Goal: Information Seeking & Learning: Learn about a topic

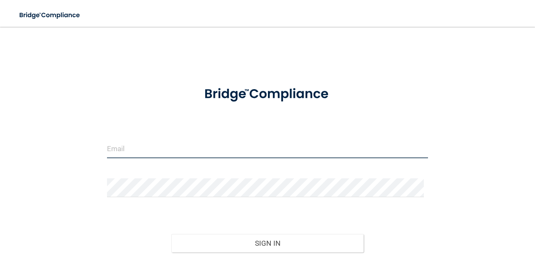
click at [225, 144] on input "email" at bounding box center [267, 148] width 321 height 19
type input "[EMAIL_ADDRESS][DOMAIN_NAME]"
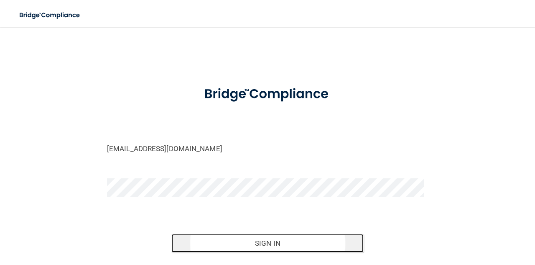
click at [280, 242] on button "Sign In" at bounding box center [267, 243] width 193 height 18
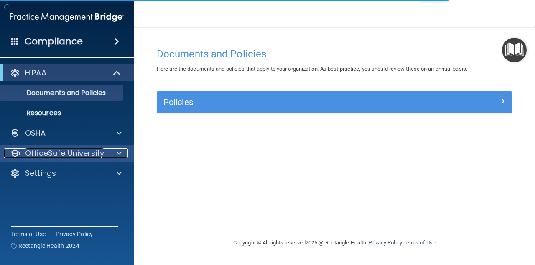
click at [59, 153] on p "OfficeSafe University" at bounding box center [64, 153] width 79 height 10
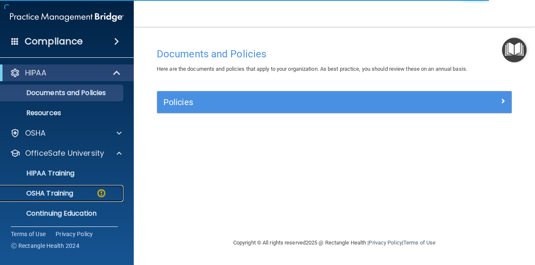
click at [64, 197] on p "OSHA Training" at bounding box center [39, 193] width 68 height 8
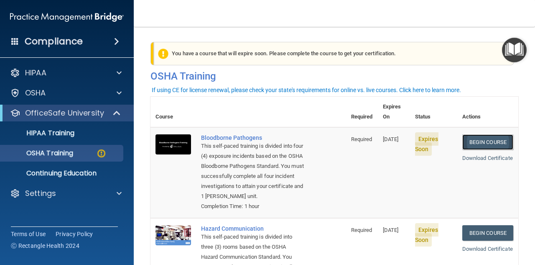
click at [491, 134] on link "Begin Course" at bounding box center [487, 141] width 51 height 15
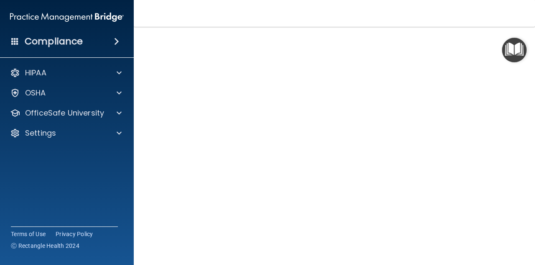
scroll to position [21, 0]
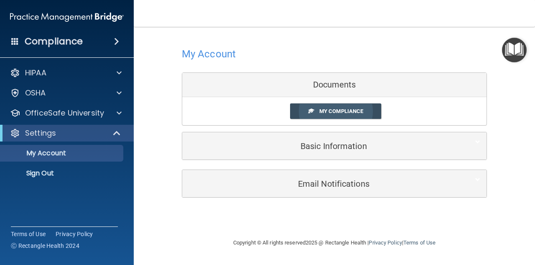
click at [330, 111] on span "My Compliance" at bounding box center [341, 111] width 44 height 6
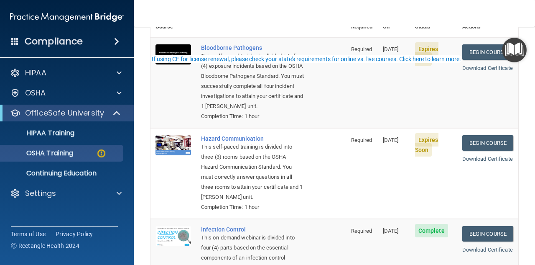
scroll to position [125, 0]
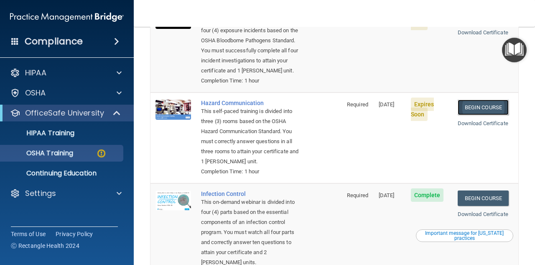
click at [485, 106] on link "Begin Course" at bounding box center [483, 107] width 51 height 15
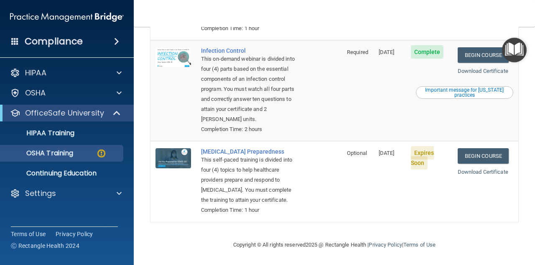
scroll to position [300, 0]
click at [482, 148] on link "Begin Course" at bounding box center [483, 155] width 51 height 15
click at [58, 153] on p "OSHA Training" at bounding box center [39, 153] width 68 height 8
click at [53, 174] on p "Continuing Education" at bounding box center [62, 173] width 114 height 8
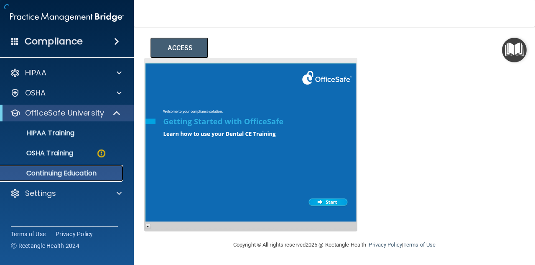
scroll to position [151, 0]
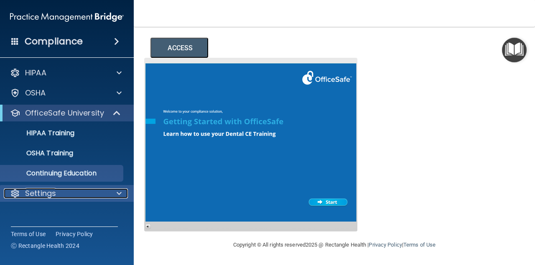
click at [36, 190] on p "Settings" at bounding box center [40, 193] width 31 height 10
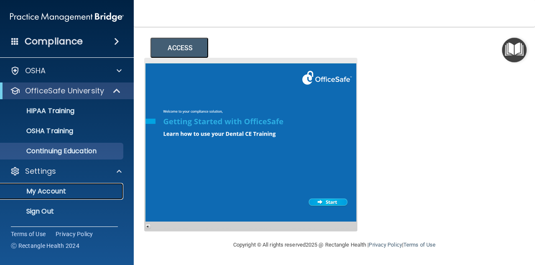
click at [38, 192] on p "My Account" at bounding box center [62, 191] width 114 height 8
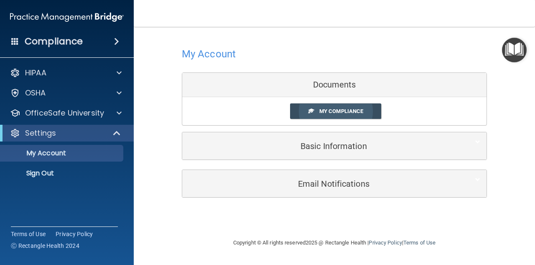
click at [357, 109] on span "My Compliance" at bounding box center [341, 111] width 44 height 6
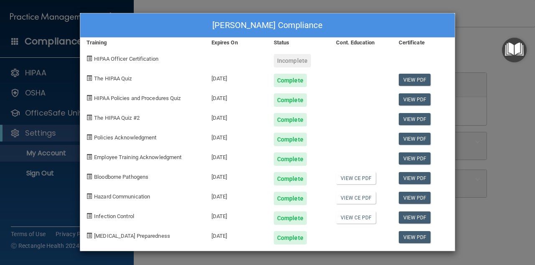
click at [66, 81] on div "Kelly Edwards's Compliance Training Expires On Status Cont. Education Certifica…" at bounding box center [267, 132] width 535 height 265
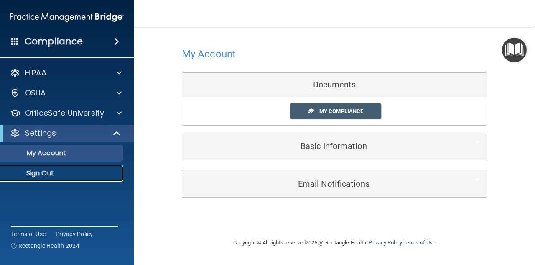
click at [56, 172] on p "Sign Out" at bounding box center [62, 173] width 114 height 8
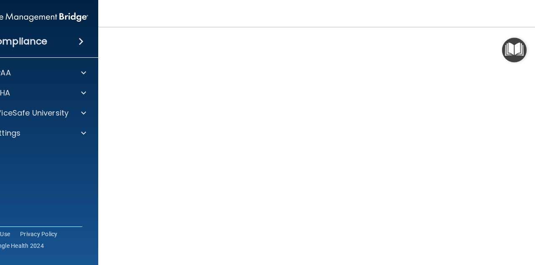
scroll to position [50, 0]
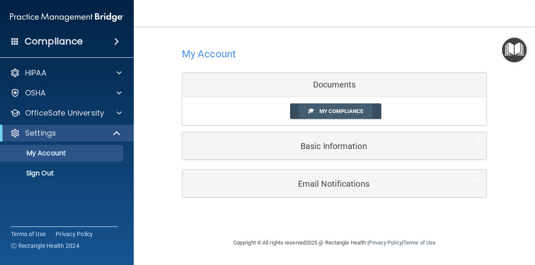
click at [343, 109] on span "My Compliance" at bounding box center [341, 111] width 44 height 6
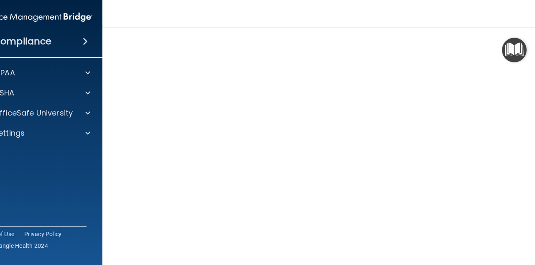
scroll to position [93, 0]
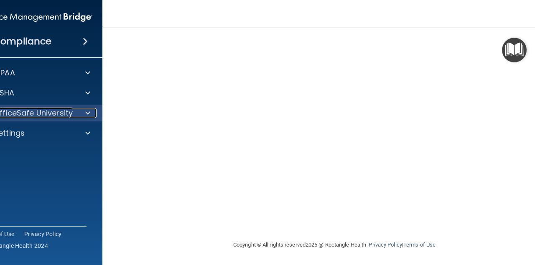
click at [65, 114] on p "OfficeSafe University" at bounding box center [33, 113] width 79 height 10
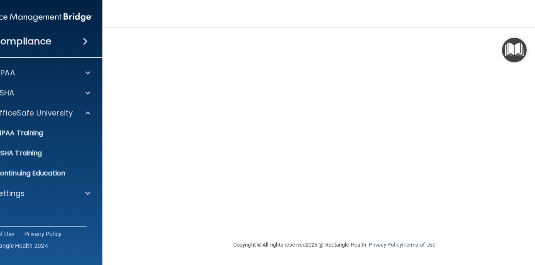
click at [468, 244] on div "Copyright © All rights reserved 2025 @ Rectangle Health | Privacy Policy | Term…" at bounding box center [334, 244] width 305 height 27
click at [21, 151] on p "OSHA Training" at bounding box center [8, 153] width 68 height 8
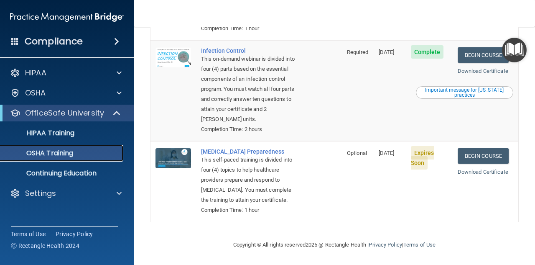
scroll to position [277, 0]
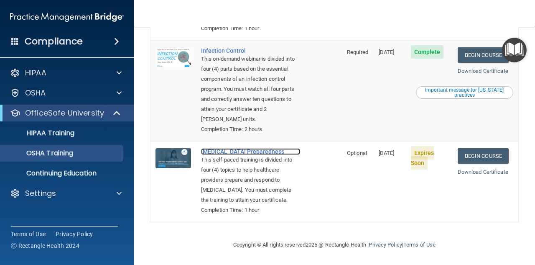
click at [249, 148] on div "[MEDICAL_DATA] Preparedness" at bounding box center [250, 151] width 99 height 7
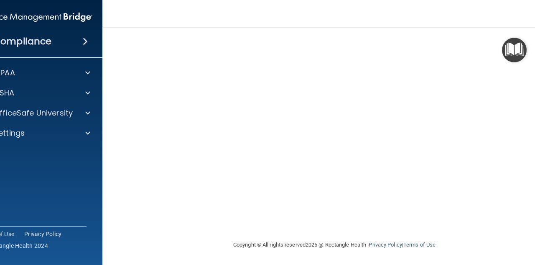
scroll to position [31, 0]
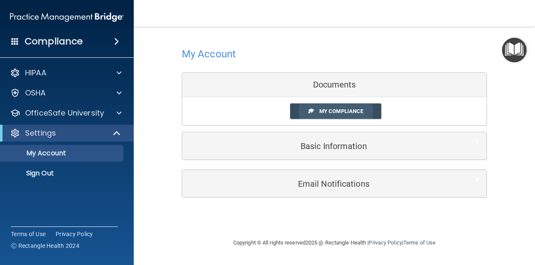
click at [326, 112] on span "My Compliance" at bounding box center [341, 111] width 44 height 6
